Goal: Transaction & Acquisition: Purchase product/service

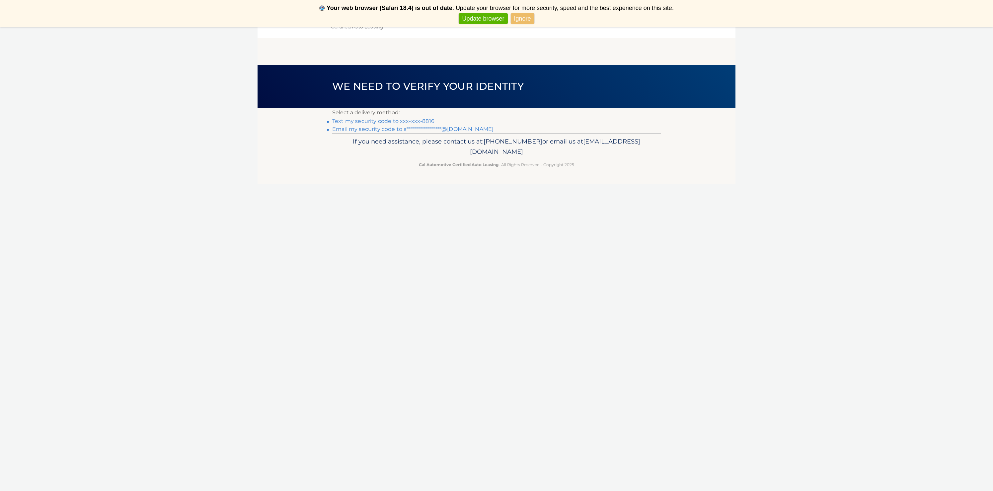
click at [395, 123] on link "Text my security code to xxx-xxx-8816" at bounding box center [383, 121] width 102 height 6
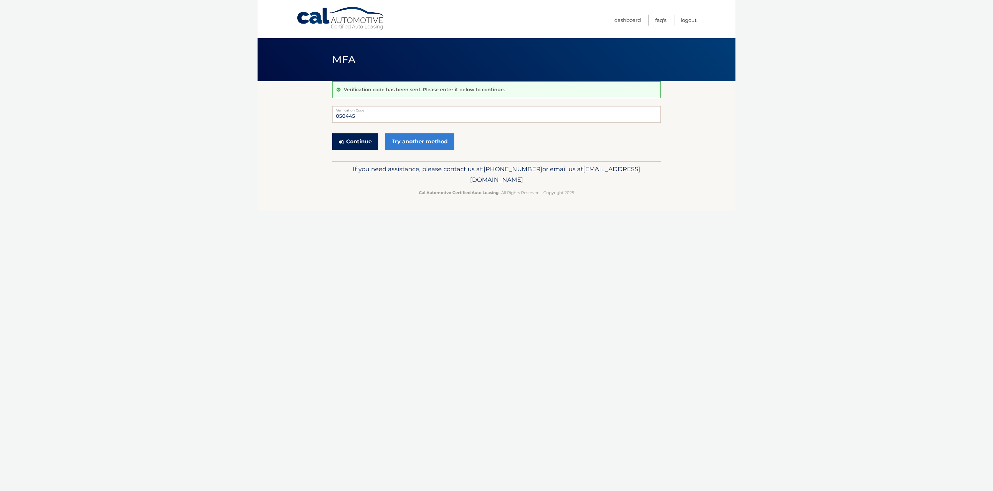
type input "050445"
click at [350, 138] on button "Continue" at bounding box center [355, 141] width 46 height 17
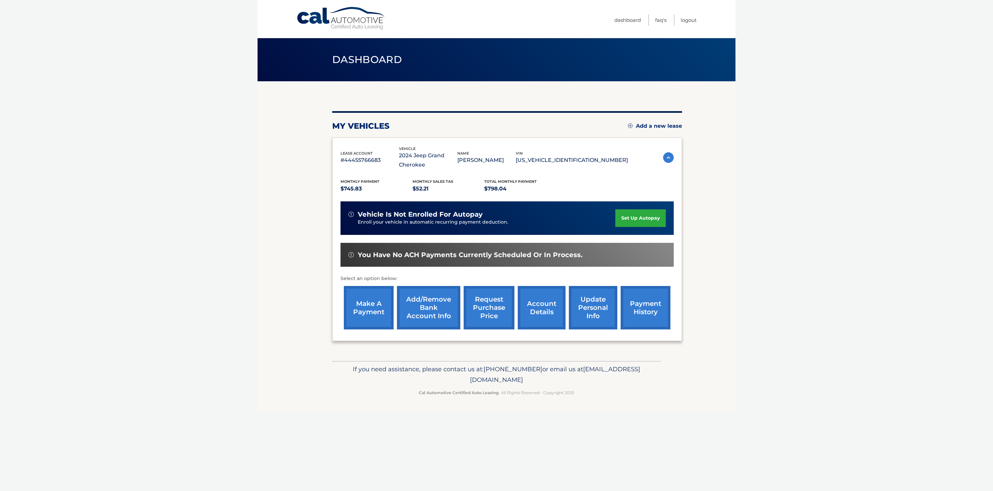
click at [372, 305] on link "make a payment" at bounding box center [369, 307] width 50 height 43
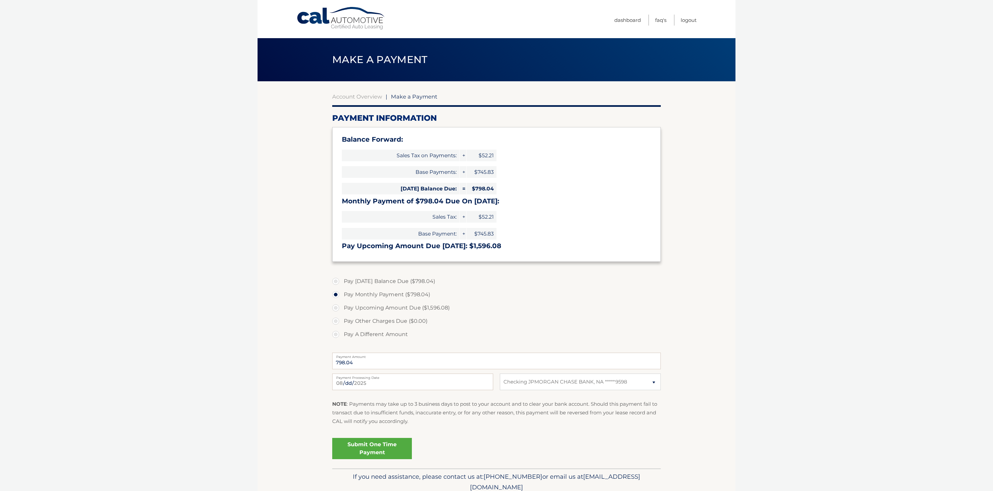
select select "OGNhYTI0M2YtOGZkNi00NDk2LWIyOGItMDlkMGZhMDBiOGFh"
click at [381, 448] on link "Submit One Time Payment" at bounding box center [372, 448] width 80 height 21
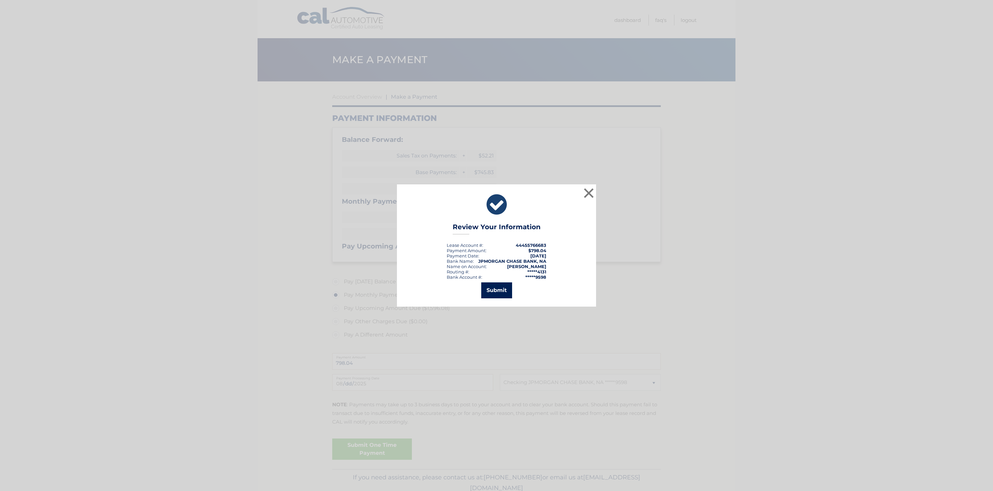
click at [506, 290] on button "Submit" at bounding box center [496, 290] width 31 height 16
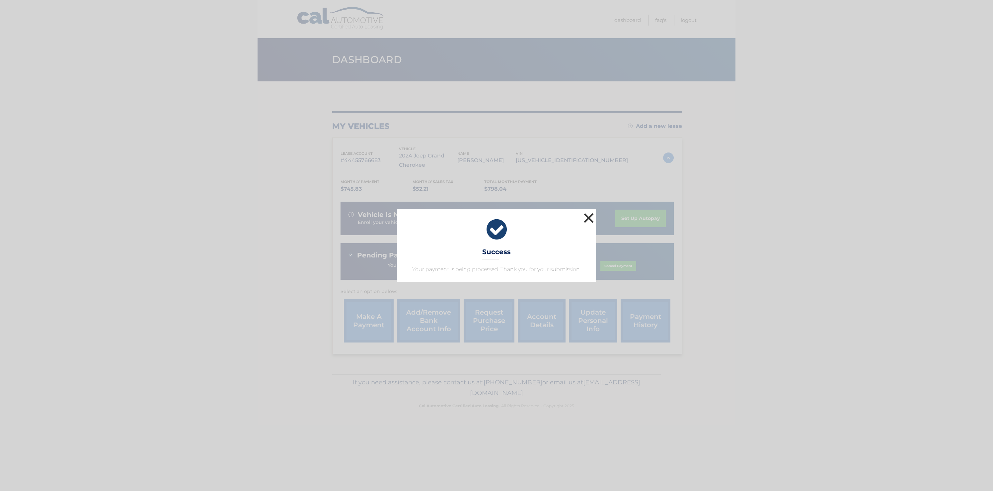
click at [592, 218] on button "×" at bounding box center [588, 217] width 13 height 13
